Goal: Entertainment & Leisure: Consume media (video, audio)

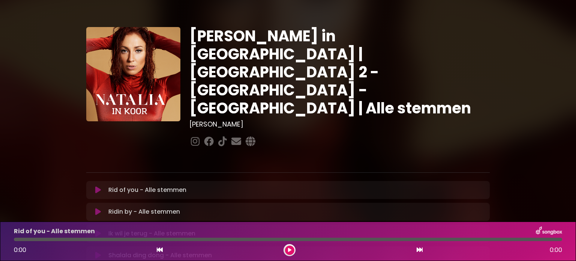
click at [97, 186] on icon at bounding box center [98, 190] width 6 height 8
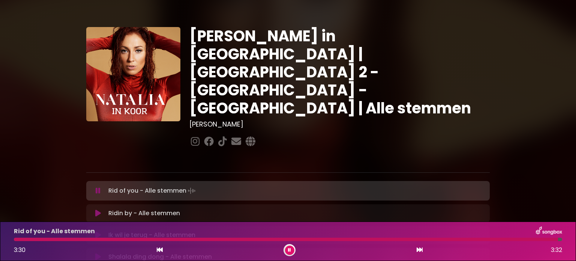
click at [99, 187] on icon at bounding box center [98, 191] width 5 height 8
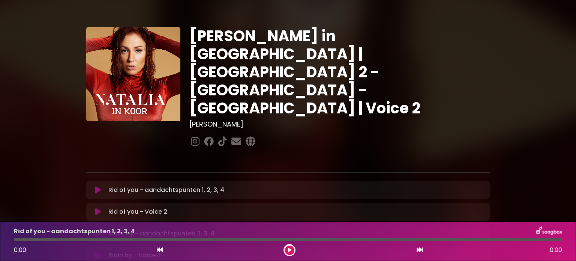
click at [99, 208] on icon at bounding box center [98, 212] width 6 height 8
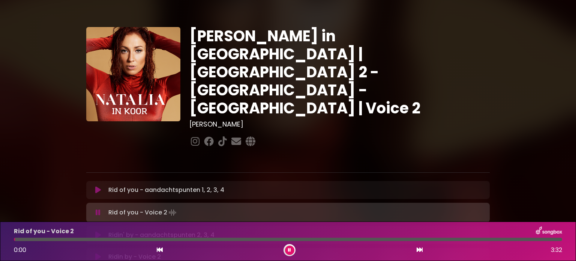
click at [15, 237] on div "Rid of you - Voice 2 0:00 3:32" at bounding box center [287, 241] width 557 height 30
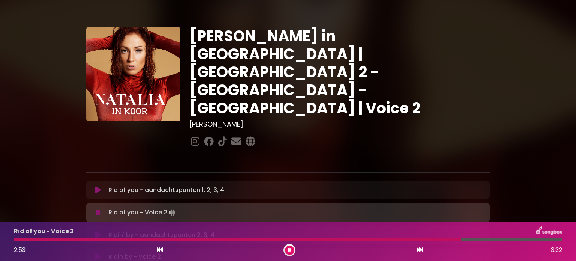
click at [97, 209] on icon at bounding box center [98, 213] width 5 height 8
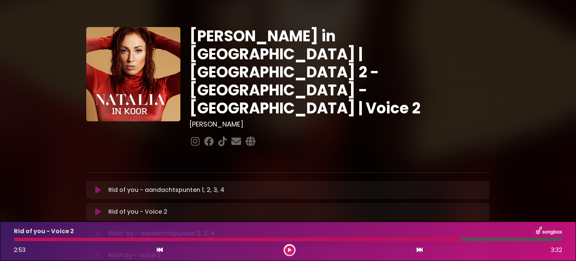
click at [96, 208] on icon at bounding box center [98, 212] width 6 height 8
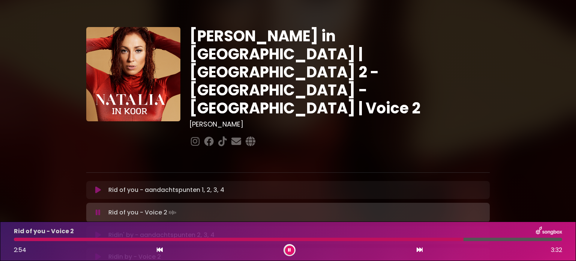
click at [18, 237] on div "Rid of you - Voice 2 2:54 3:32" at bounding box center [287, 241] width 557 height 30
click at [14, 240] on div at bounding box center [240, 238] width 452 height 3
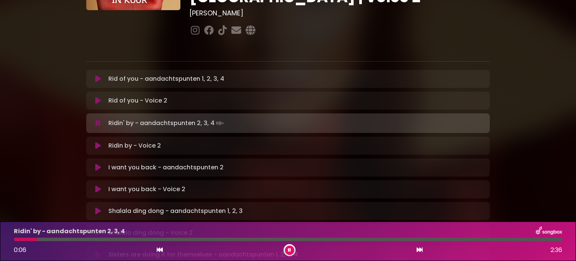
scroll to position [113, 0]
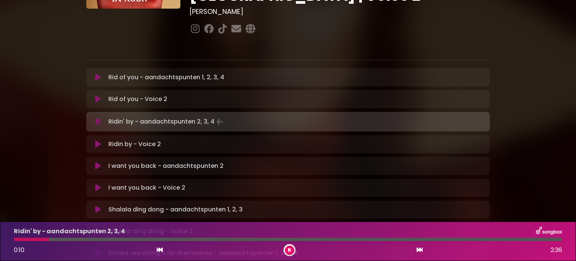
click at [98, 95] on icon at bounding box center [98, 99] width 6 height 8
click at [98, 140] on icon at bounding box center [98, 144] width 6 height 8
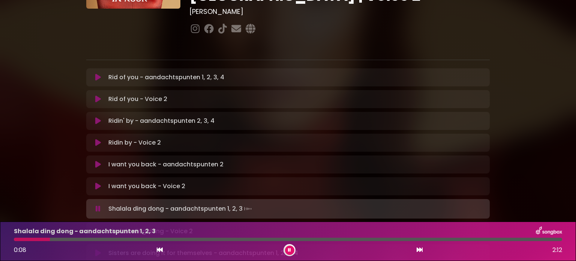
click at [117, 222] on div "Shalala ding dong - Voice 2 Loading Track..." at bounding box center [288, 231] width 404 height 18
click at [102, 227] on button at bounding box center [98, 231] width 15 height 8
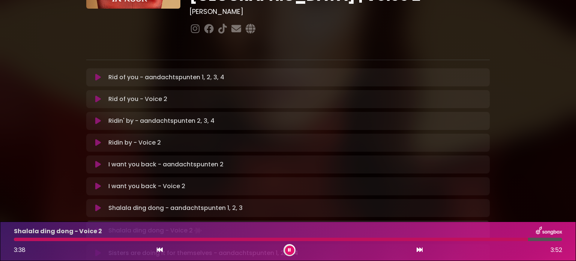
click at [99, 227] on icon at bounding box center [98, 231] width 5 height 8
